Goal: Check status: Check status

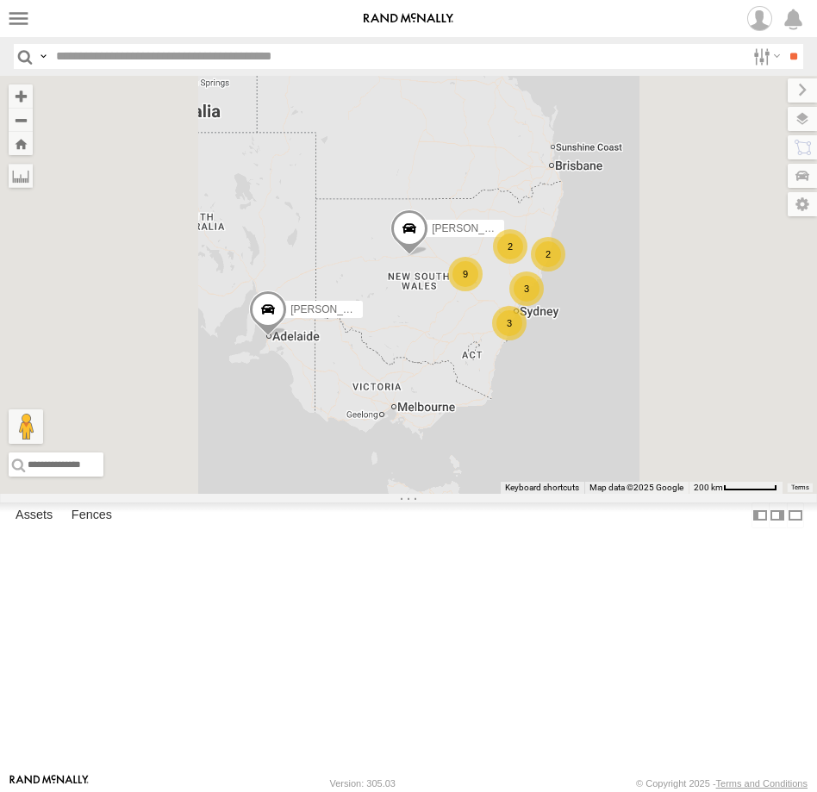
select select "**********"
click at [483, 291] on div "9" at bounding box center [465, 274] width 34 height 34
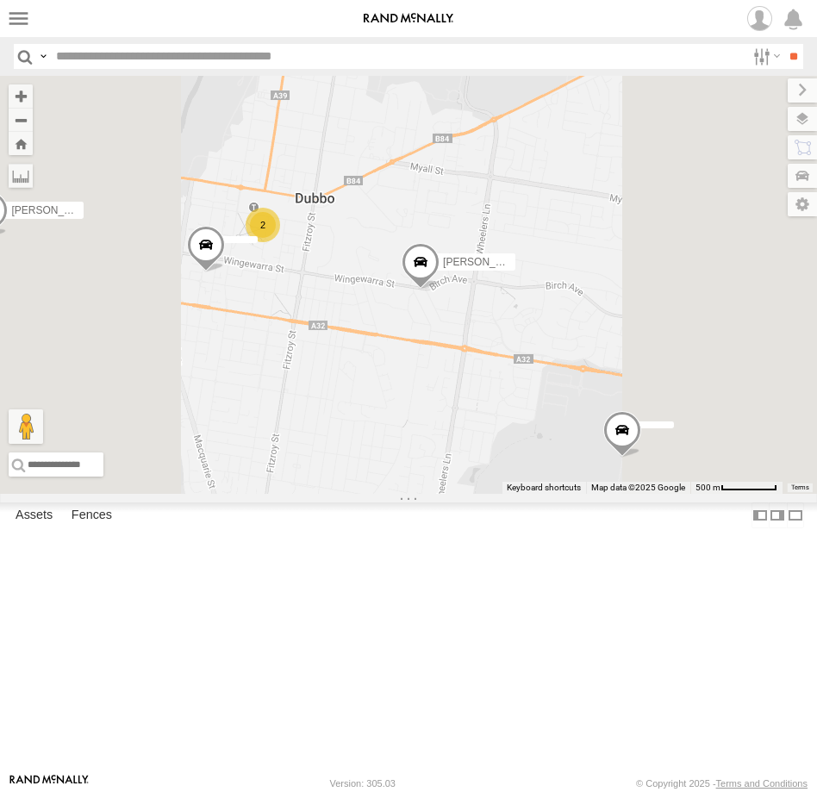
click at [439, 290] on span at bounding box center [421, 266] width 38 height 47
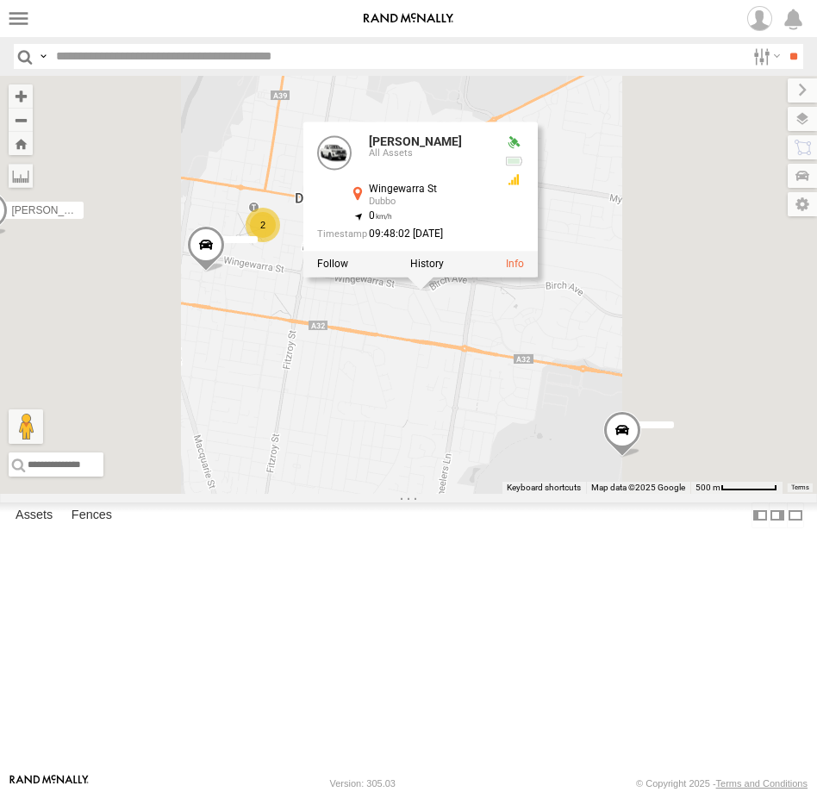
click at [444, 270] on label at bounding box center [427, 264] width 34 height 12
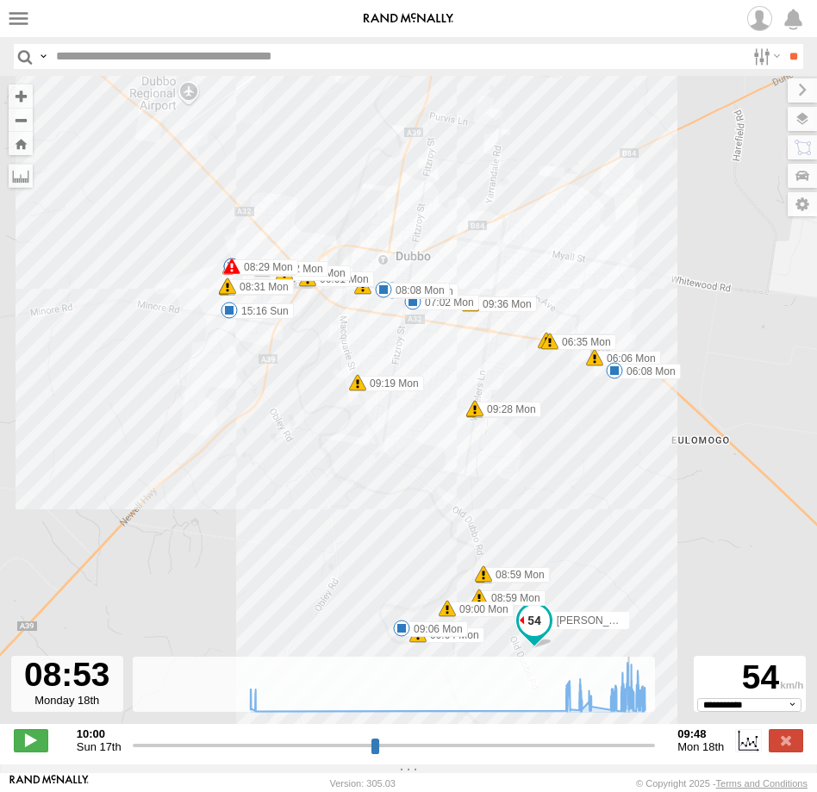
drag, startPoint x: 136, startPoint y: 759, endPoint x: 628, endPoint y: 730, distance: 492.9
click at [628, 737] on input "range" at bounding box center [394, 745] width 523 height 16
click at [787, 751] on label at bounding box center [786, 740] width 34 height 22
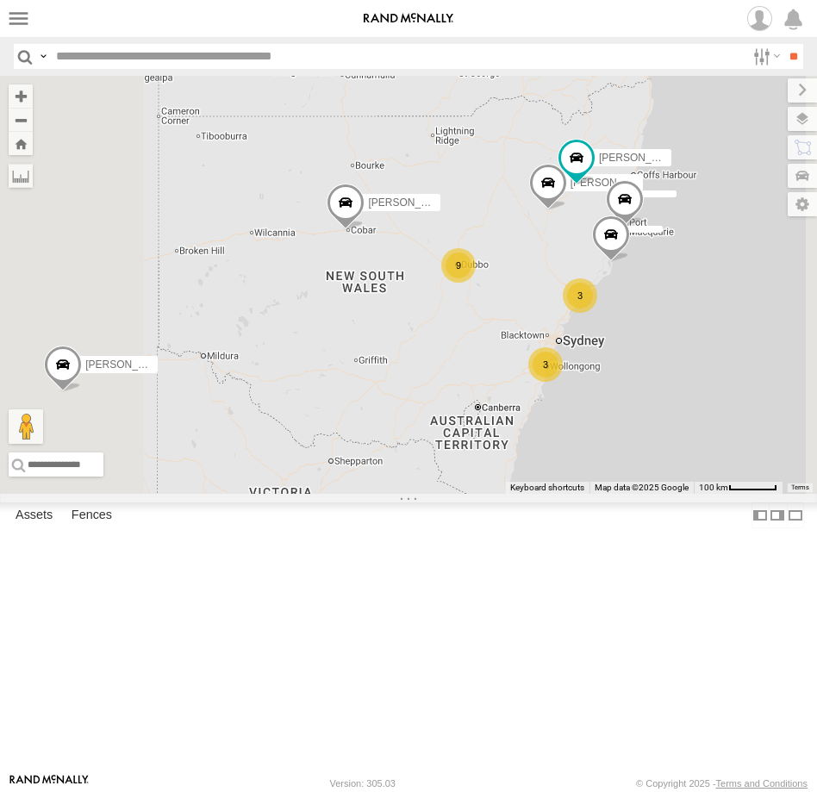
click at [476, 283] on div "9" at bounding box center [458, 265] width 34 height 34
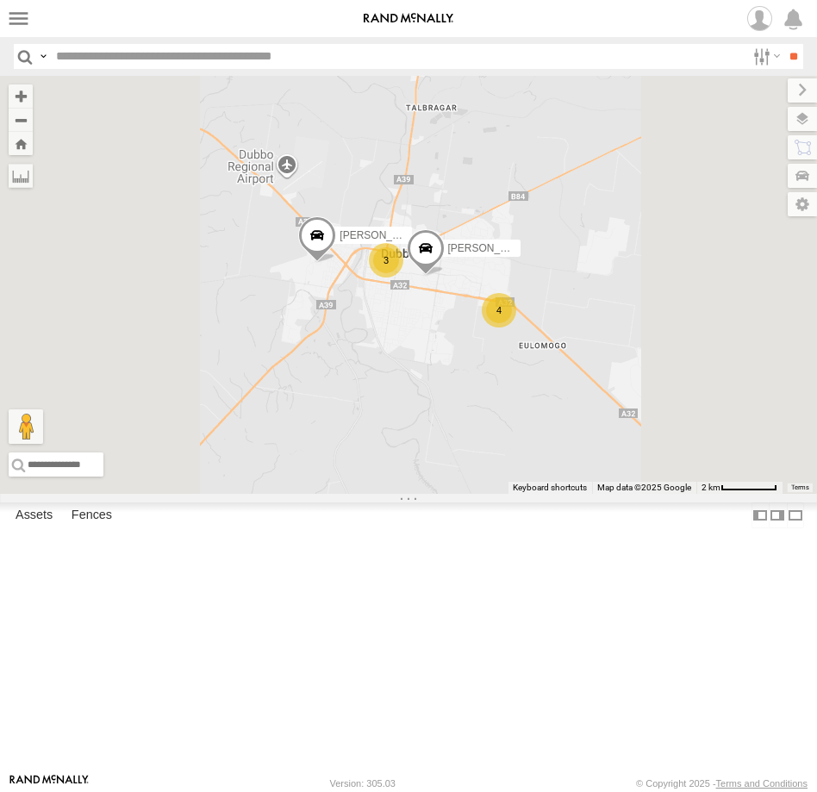
click at [516, 327] on div "4" at bounding box center [499, 310] width 34 height 34
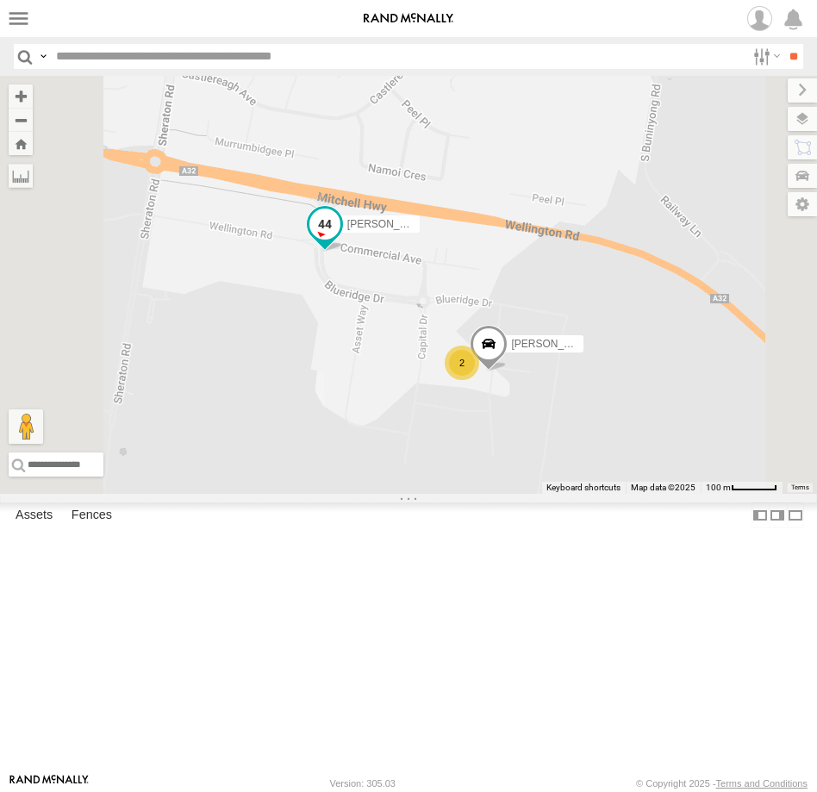
click at [340, 239] on span at bounding box center [324, 223] width 31 height 31
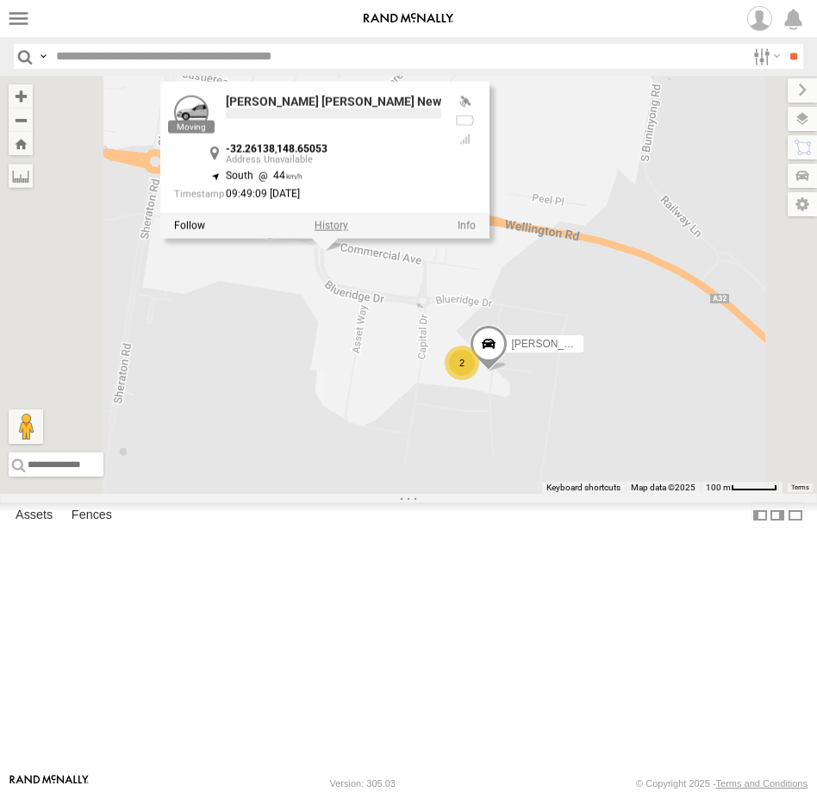
click at [348, 231] on label at bounding box center [331, 225] width 34 height 12
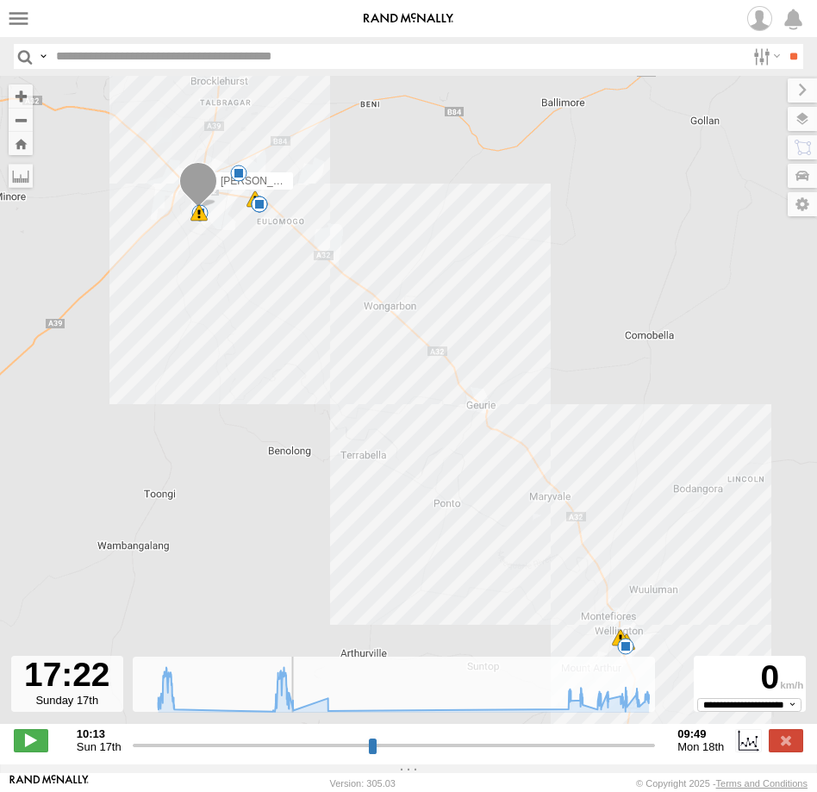
drag, startPoint x: 136, startPoint y: 757, endPoint x: 291, endPoint y: 726, distance: 158.2
click at [291, 737] on input "range" at bounding box center [394, 745] width 523 height 16
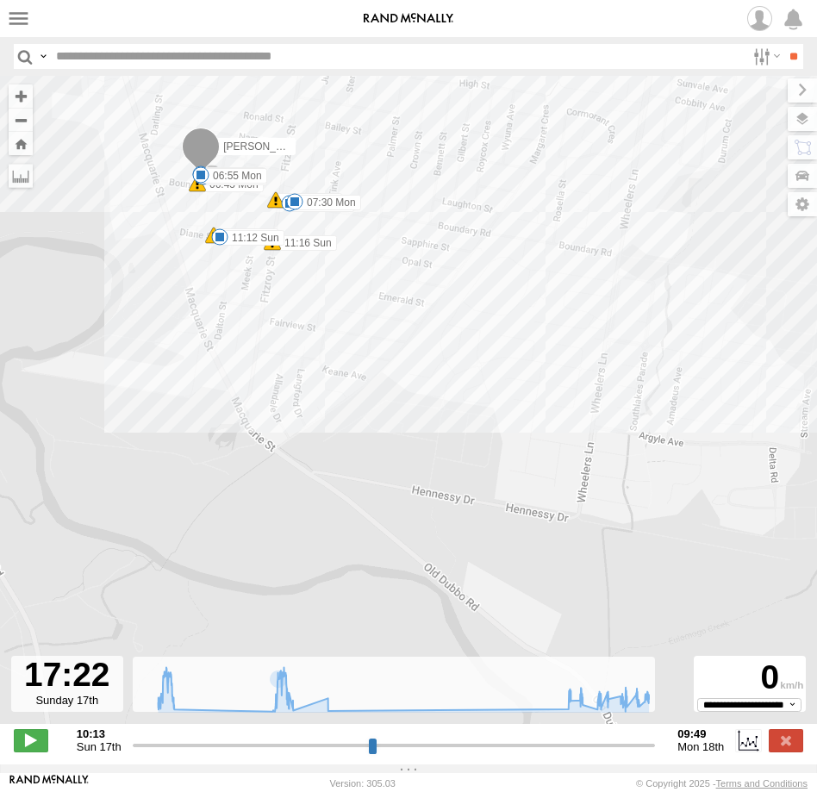
drag, startPoint x: 235, startPoint y: 167, endPoint x: 237, endPoint y: 359, distance: 192.2
click at [237, 359] on div "[PERSON_NAME] [PERSON_NAME] New 11:56 Sun 16:35 Sun 16:36 Sun 06:15 Mon 07:39 M…" at bounding box center [408, 409] width 817 height 666
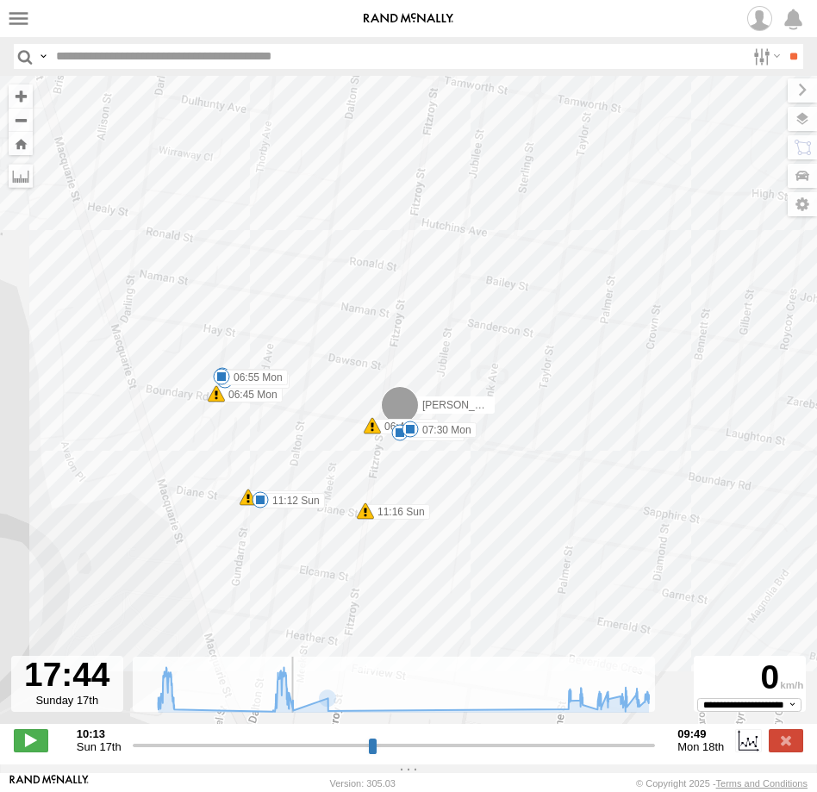
drag, startPoint x: 293, startPoint y: 754, endPoint x: 299, endPoint y: 736, distance: 19.1
click at [299, 737] on div "Created with Highcharts 6.0.7 [DOMAIN_NAME] 10:13 11:13 12:13 13:13 14:13 15:13…" at bounding box center [394, 740] width 523 height 26
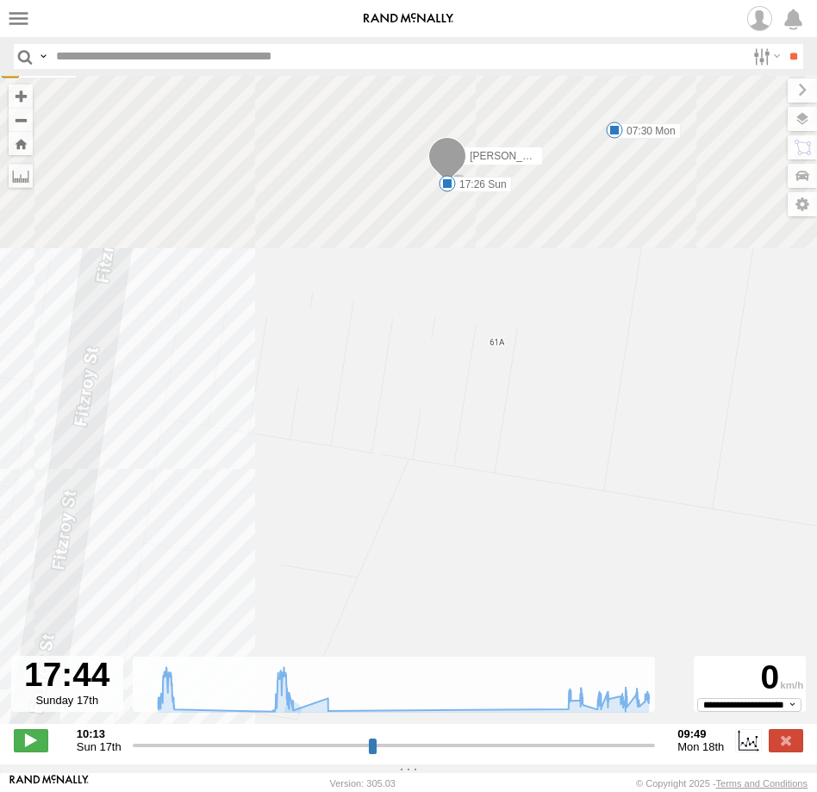
drag, startPoint x: 481, startPoint y: 334, endPoint x: 371, endPoint y: 669, distance: 352.0
click at [363, 673] on div "← Move left → Move right ↑ Move up ↓ Move down + Zoom in - Zoom out Home Jump l…" at bounding box center [408, 420] width 817 height 688
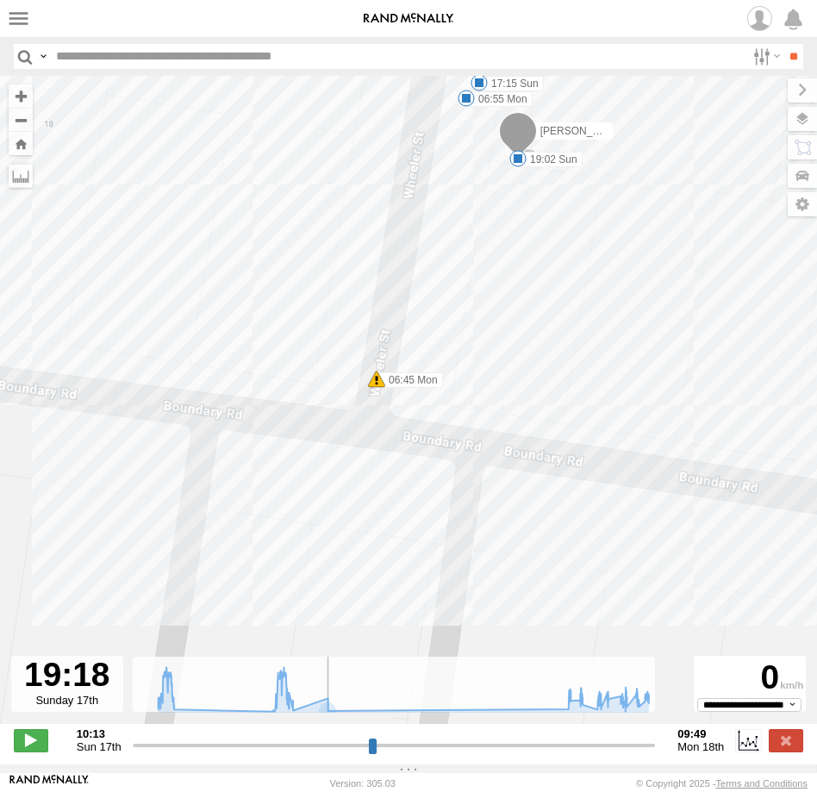
drag, startPoint x: 298, startPoint y: 757, endPoint x: 399, endPoint y: 742, distance: 102.0
type input "**********"
click at [333, 753] on input "range" at bounding box center [394, 745] width 523 height 16
click at [796, 747] on label at bounding box center [786, 740] width 34 height 22
